Goal: Go to known website: Go to known website

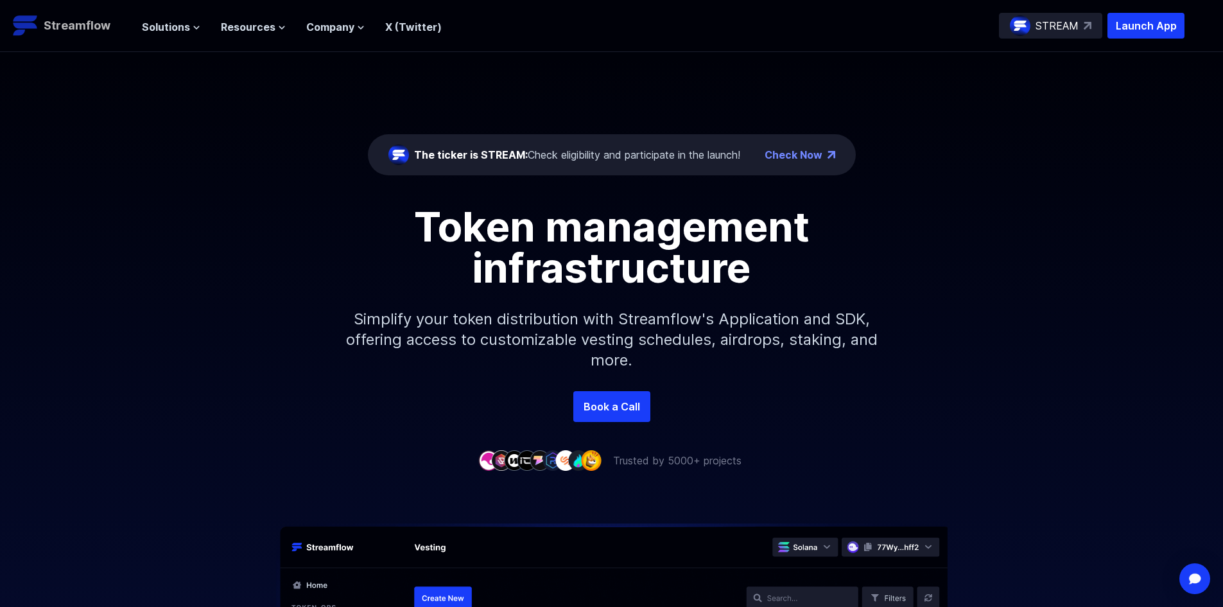
click at [54, 23] on p "Streamflow" at bounding box center [77, 26] width 67 height 18
click at [1127, 24] on p "Launch App" at bounding box center [1146, 26] width 77 height 26
click at [108, 33] on p "Streamflow" at bounding box center [77, 26] width 67 height 18
